Goal: Transaction & Acquisition: Obtain resource

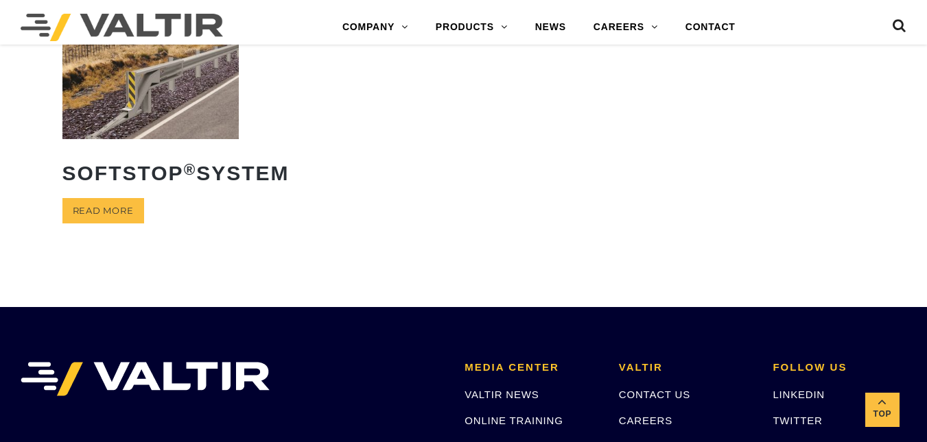
scroll to position [387, 0]
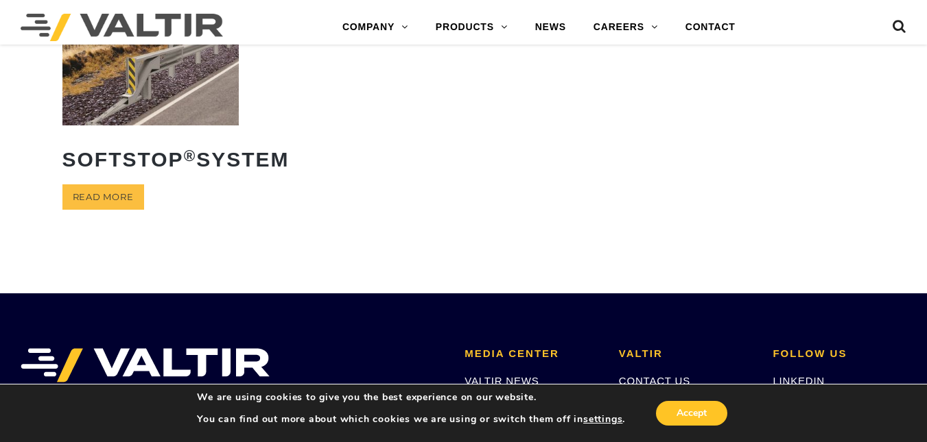
click at [665, 401] on div "Accept" at bounding box center [677, 413] width 105 height 29
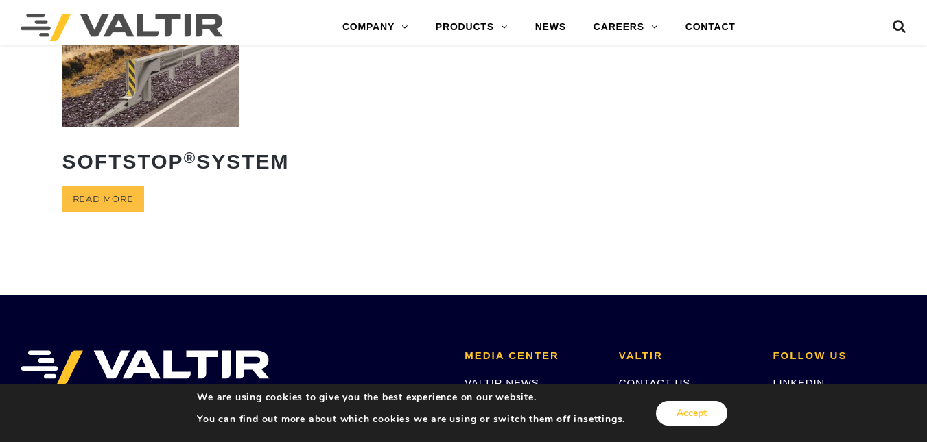
click at [700, 409] on button "Accept" at bounding box center [691, 413] width 71 height 25
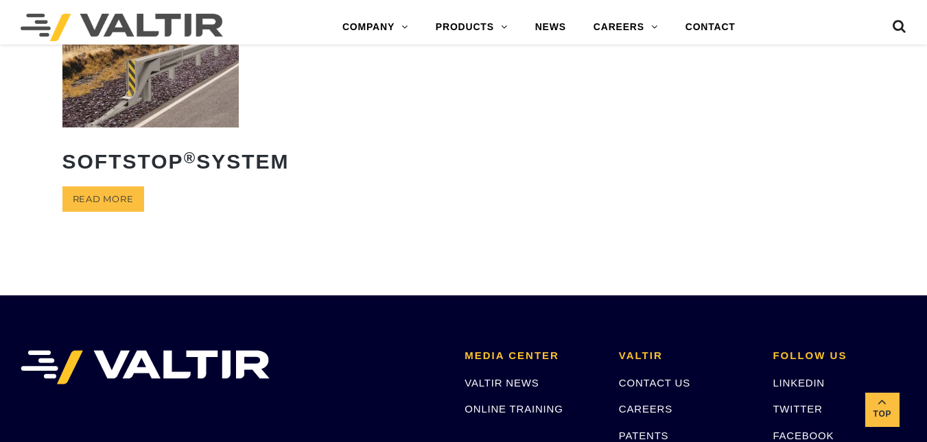
click at [219, 107] on img at bounding box center [150, 71] width 177 height 110
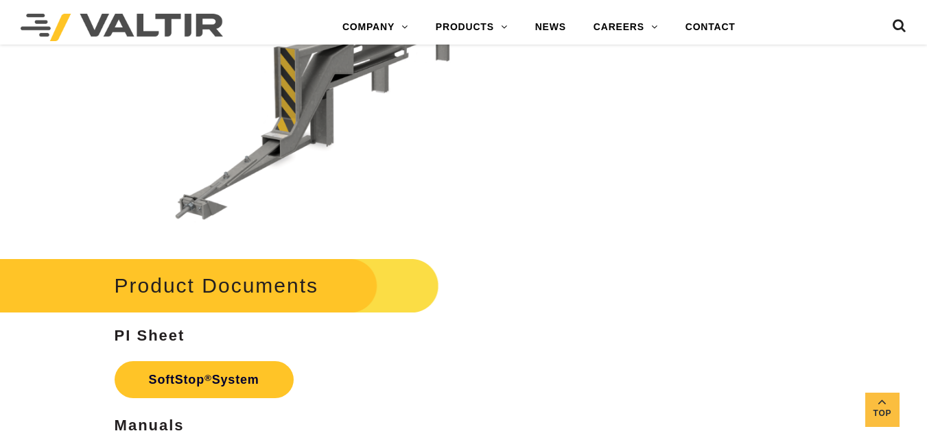
scroll to position [3868, 0]
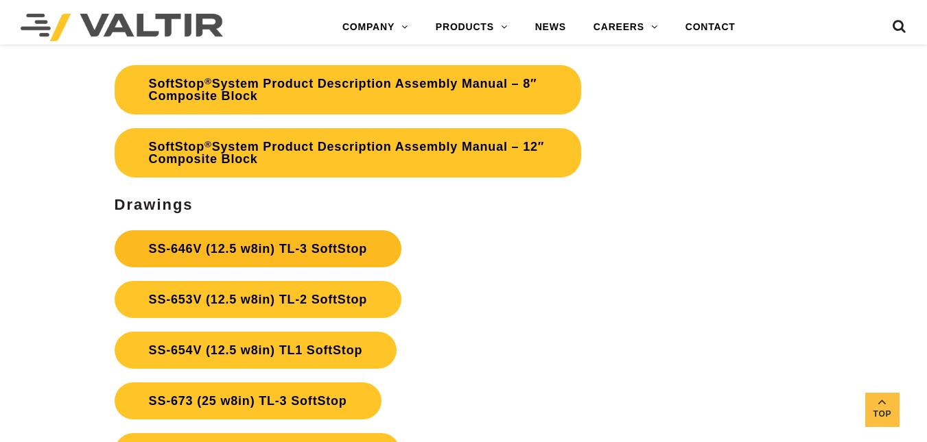
click at [195, 259] on link "SS-646V (12.5 w8in) TL-3 SoftStop" at bounding box center [258, 248] width 287 height 37
